Goal: Transaction & Acquisition: Book appointment/travel/reservation

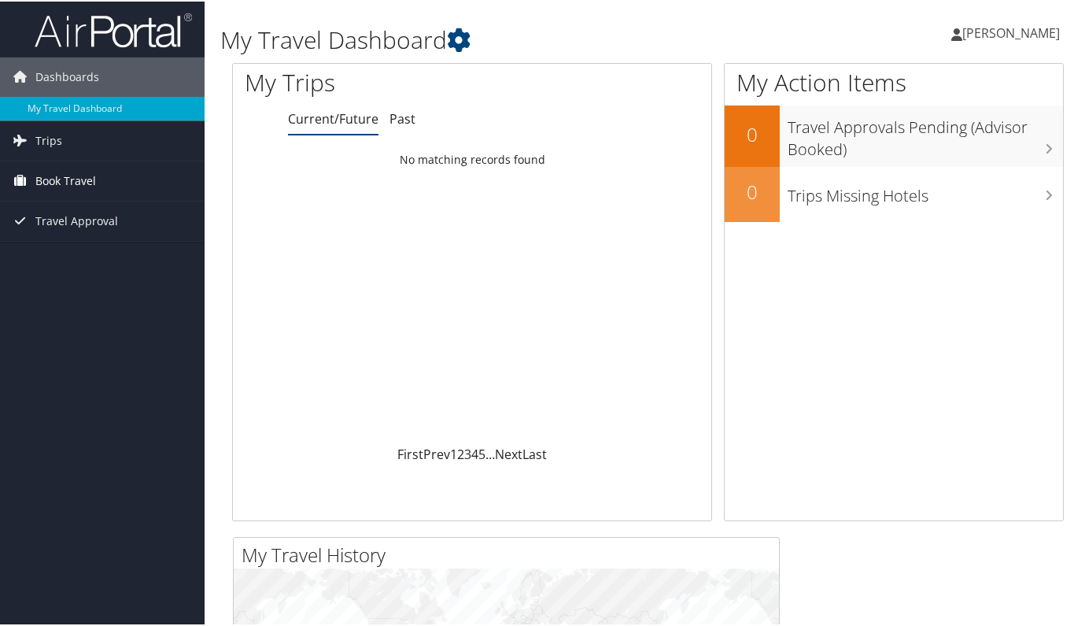
click at [77, 187] on span "Book Travel" at bounding box center [65, 179] width 61 height 39
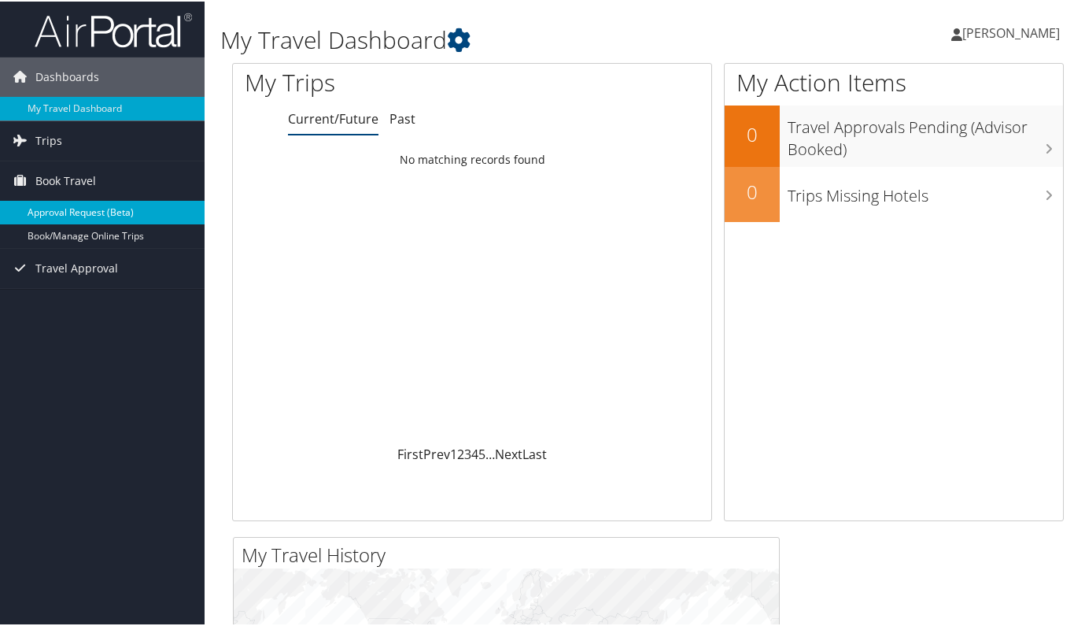
click at [90, 209] on link "Approval Request (Beta)" at bounding box center [102, 211] width 205 height 24
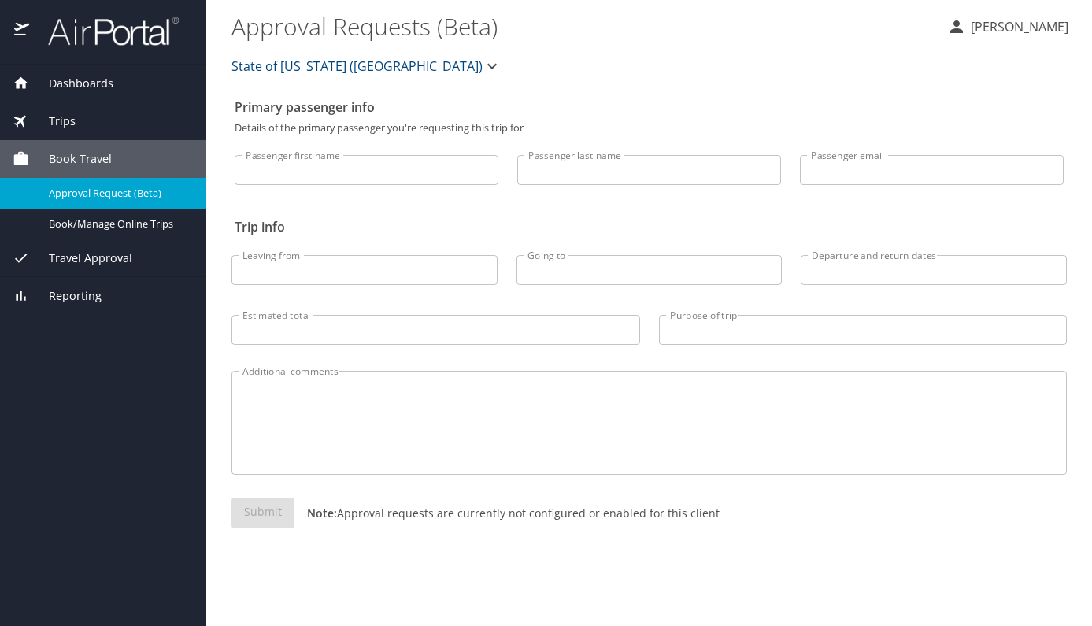
click at [65, 122] on span "Trips" at bounding box center [52, 121] width 46 height 17
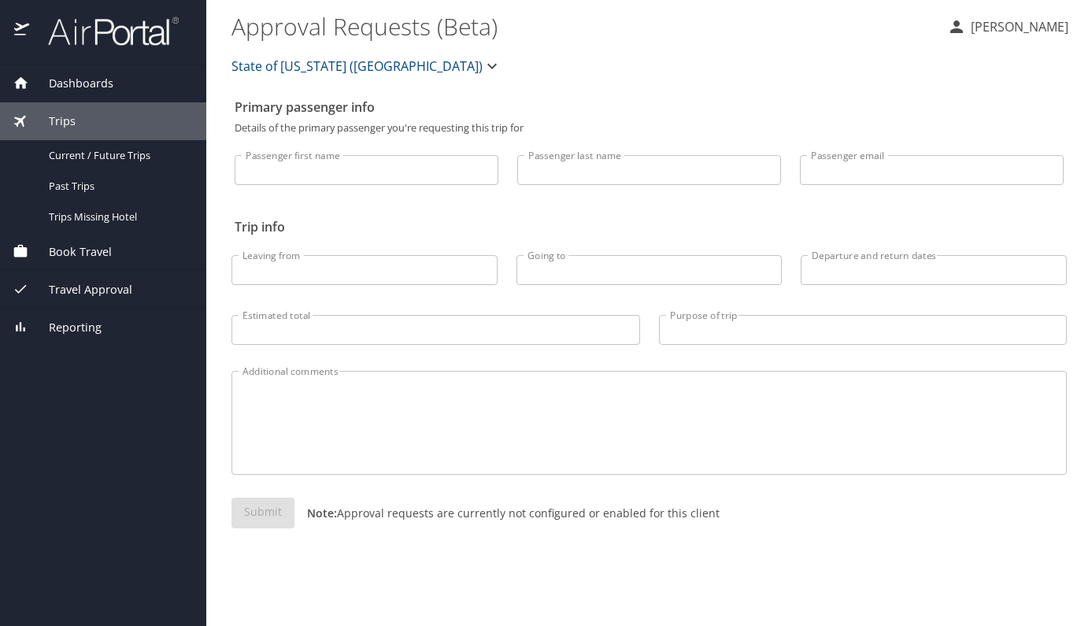
click at [73, 245] on span "Book Travel" at bounding box center [70, 251] width 83 height 17
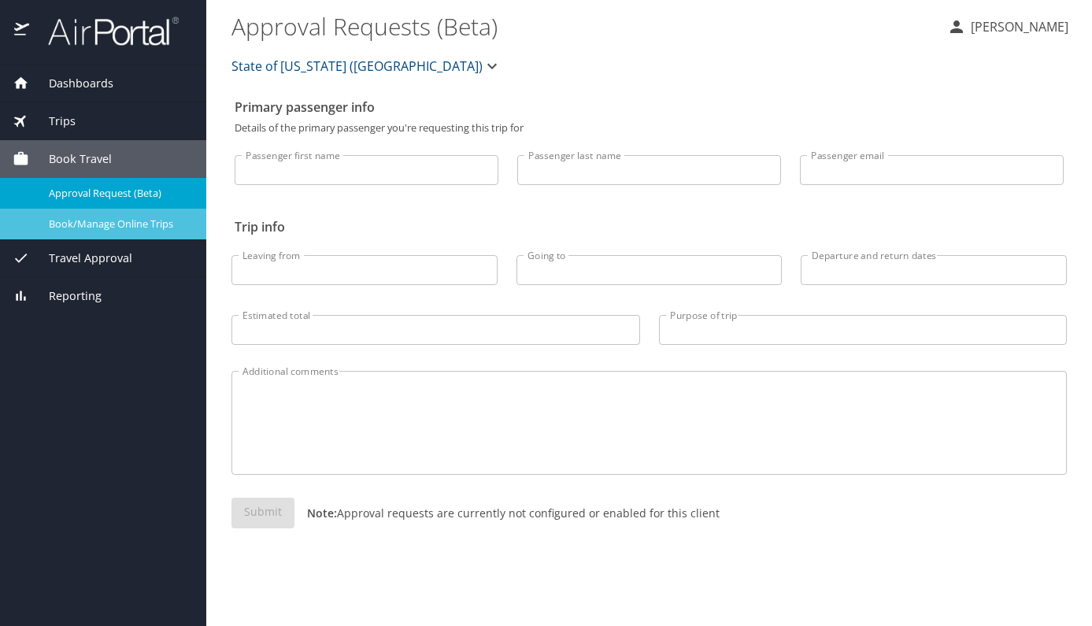
click at [137, 228] on span "Book/Manage Online Trips" at bounding box center [118, 223] width 139 height 15
